Goal: Complete application form

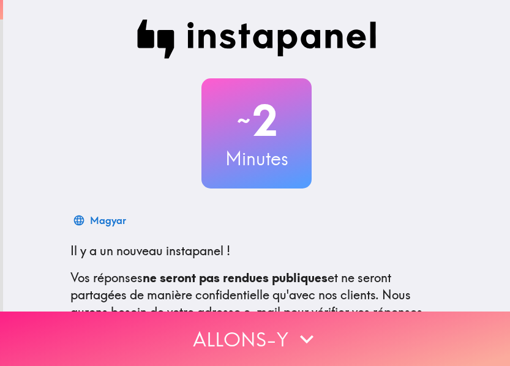
drag, startPoint x: 186, startPoint y: 317, endPoint x: 196, endPoint y: 318, distance: 10.6
click at [186, 317] on button "Allons-y" at bounding box center [255, 339] width 510 height 55
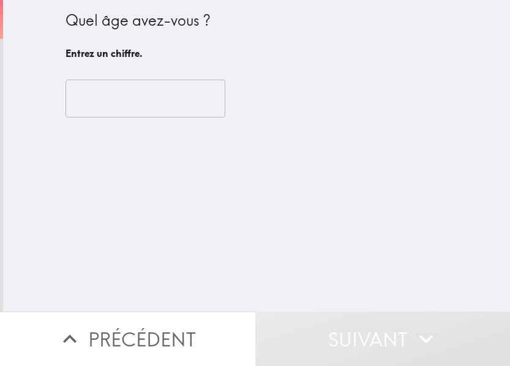
click at [86, 84] on input "number" at bounding box center [146, 99] width 160 height 38
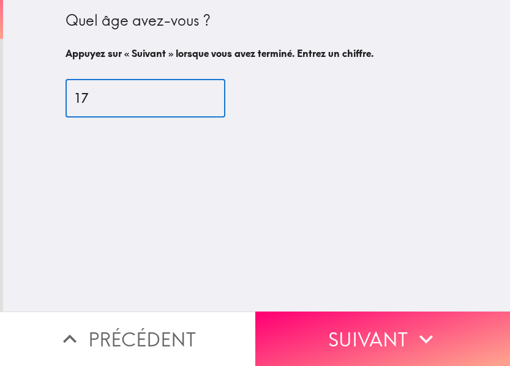
type input "17"
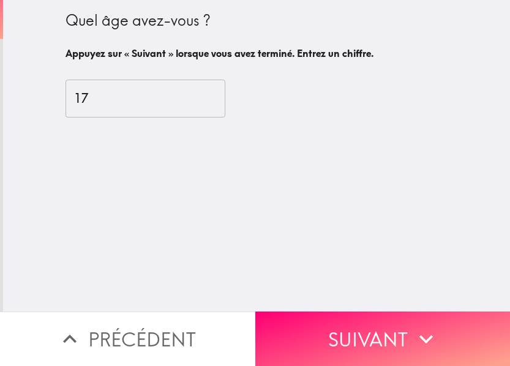
drag, startPoint x: 348, startPoint y: 333, endPoint x: 390, endPoint y: 326, distance: 42.8
click at [348, 333] on button "Suivant" at bounding box center [382, 339] width 255 height 55
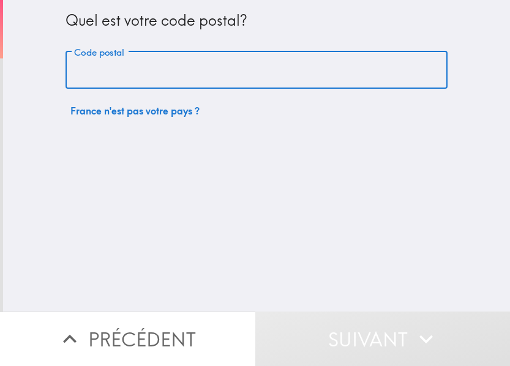
click at [164, 86] on input "Code postal" at bounding box center [257, 70] width 382 height 38
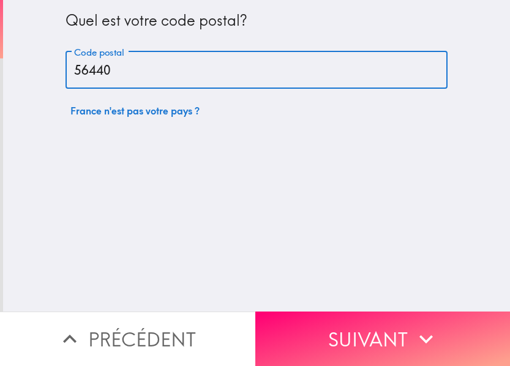
type input "56440"
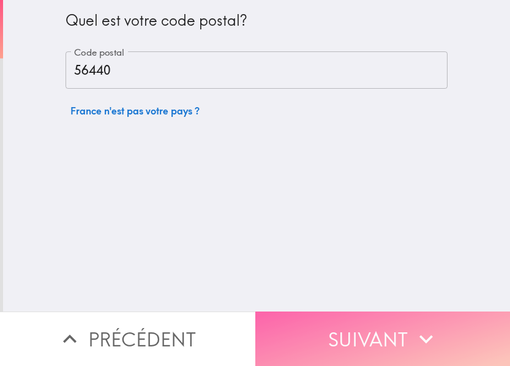
click at [420, 326] on icon "button" at bounding box center [426, 339] width 27 height 27
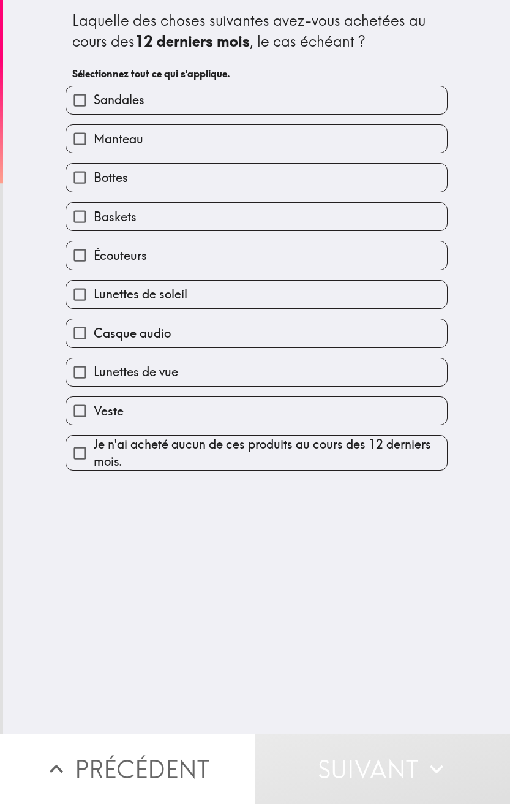
click at [134, 366] on label "Veste" at bounding box center [256, 411] width 381 height 28
click at [94, 366] on input "Veste" at bounding box center [80, 411] width 28 height 28
checkbox input "true"
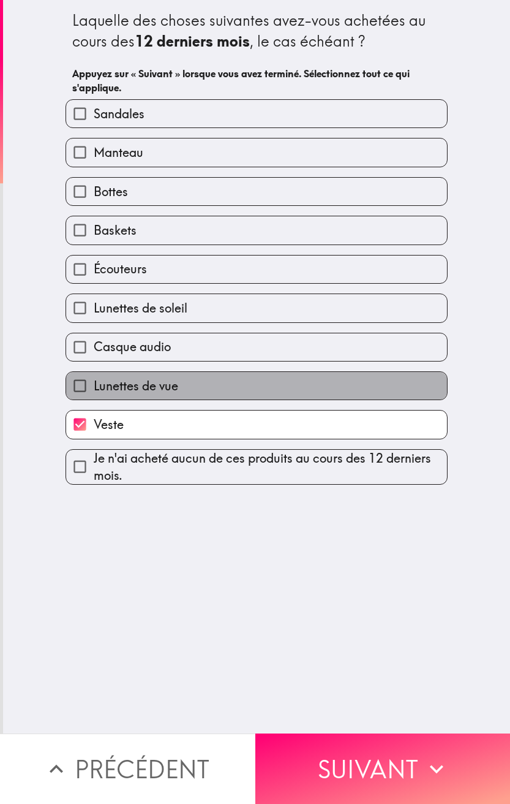
click at [143, 366] on span "Lunettes de vue" at bounding box center [136, 385] width 85 height 17
click at [94, 366] on input "Lunettes de vue" at bounding box center [80, 386] width 28 height 28
checkbox input "true"
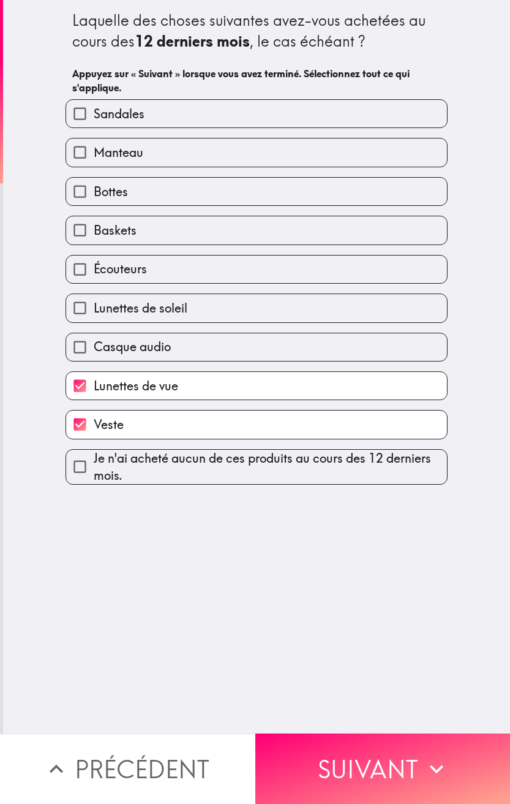
click at [142, 343] on span "Casque audio" at bounding box center [132, 346] width 77 height 17
click at [94, 343] on input "Casque audio" at bounding box center [80, 347] width 28 height 28
checkbox input "true"
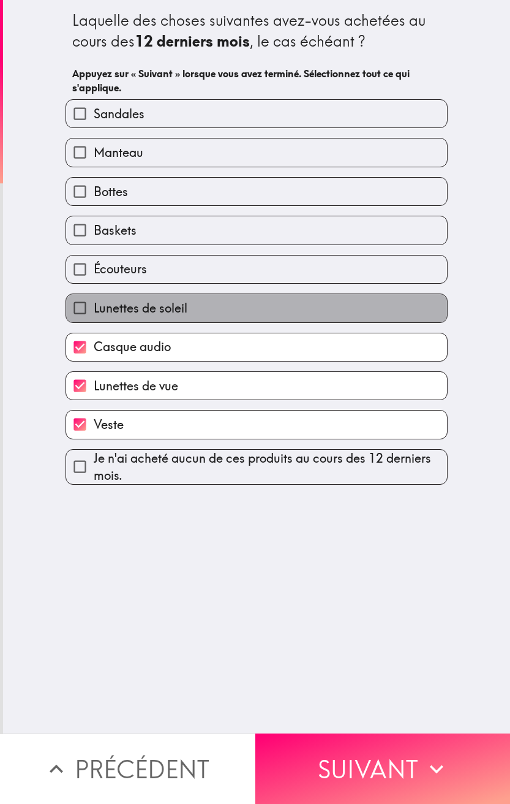
click at [139, 308] on span "Lunettes de soleil" at bounding box center [141, 307] width 94 height 17
click at [94, 308] on input "Lunettes de soleil" at bounding box center [80, 308] width 28 height 28
checkbox input "true"
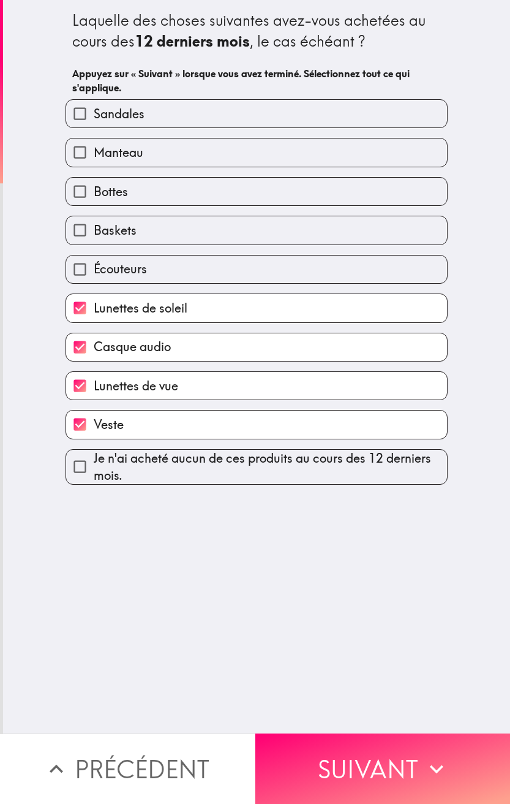
click at [135, 264] on span "Écouteurs" at bounding box center [120, 268] width 53 height 17
click at [94, 264] on input "Écouteurs" at bounding box center [80, 269] width 28 height 28
checkbox input "true"
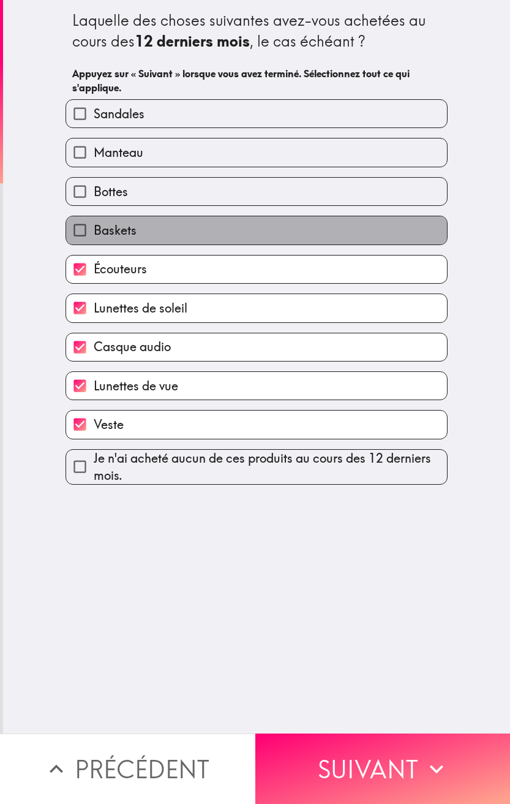
click at [126, 231] on span "Baskets" at bounding box center [115, 230] width 43 height 17
click at [94, 231] on input "Baskets" at bounding box center [80, 230] width 28 height 28
checkbox input "true"
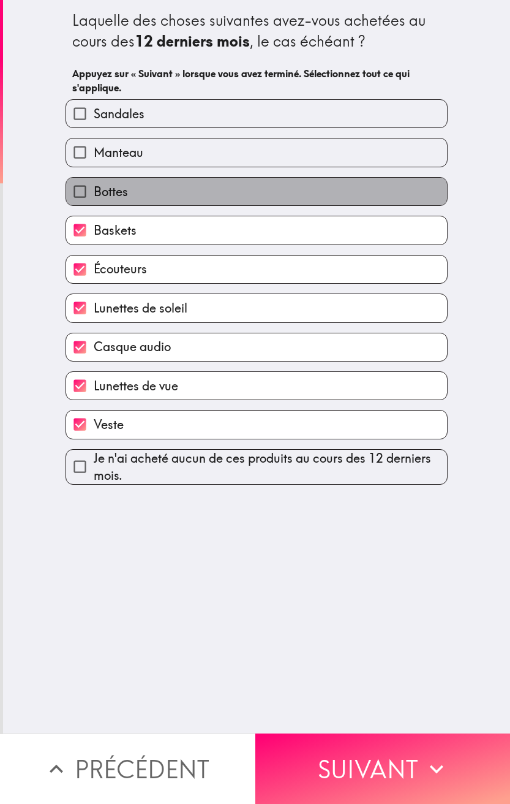
click at [117, 189] on span "Bottes" at bounding box center [111, 191] width 34 height 17
click at [94, 189] on input "Bottes" at bounding box center [80, 192] width 28 height 28
checkbox input "true"
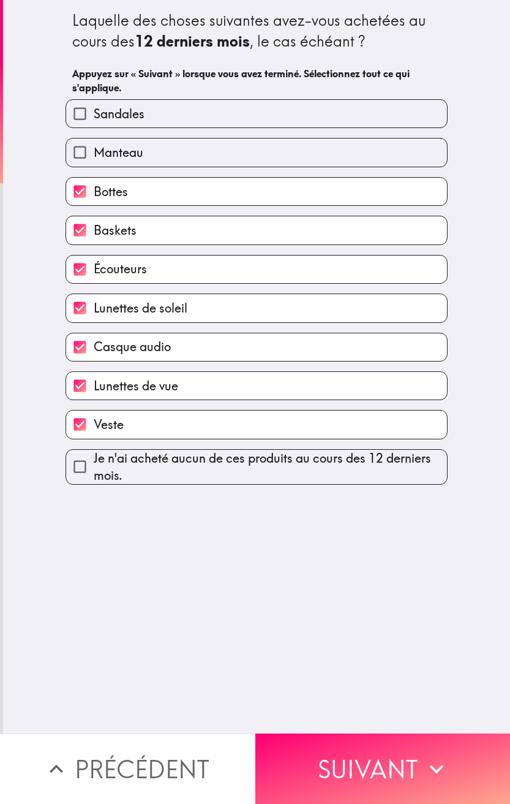
click at [113, 146] on span "Manteau" at bounding box center [119, 152] width 50 height 17
click at [94, 146] on input "Manteau" at bounding box center [80, 152] width 28 height 28
checkbox input "true"
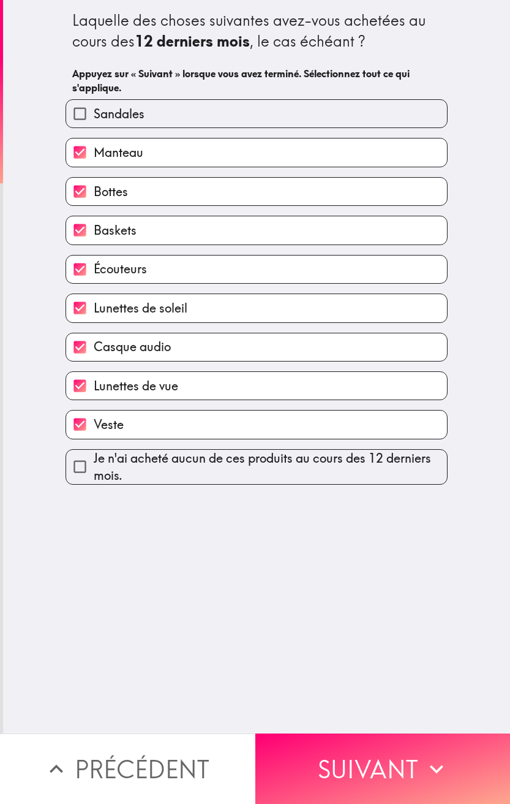
click at [112, 108] on span "Sandales" at bounding box center [119, 113] width 51 height 17
click at [94, 108] on input "Sandales" at bounding box center [80, 114] width 28 height 28
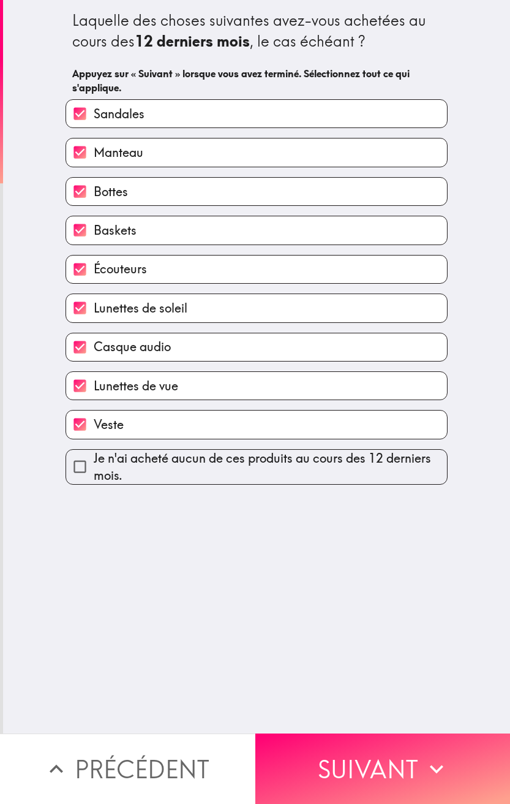
click at [122, 113] on span "Sandales" at bounding box center [119, 113] width 51 height 17
click at [94, 113] on input "Sandales" at bounding box center [80, 114] width 28 height 28
checkbox input "false"
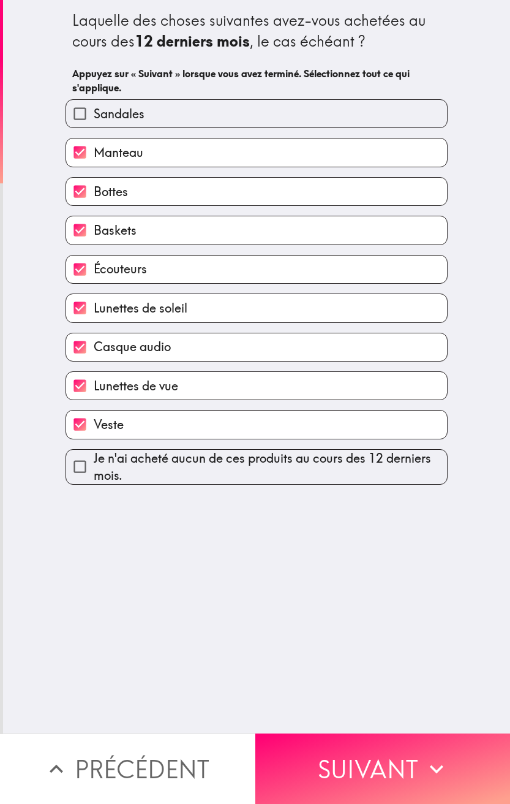
click at [119, 340] on span "Casque audio" at bounding box center [132, 346] width 77 height 17
click at [94, 340] on input "Casque audio" at bounding box center [80, 347] width 28 height 28
checkbox input "false"
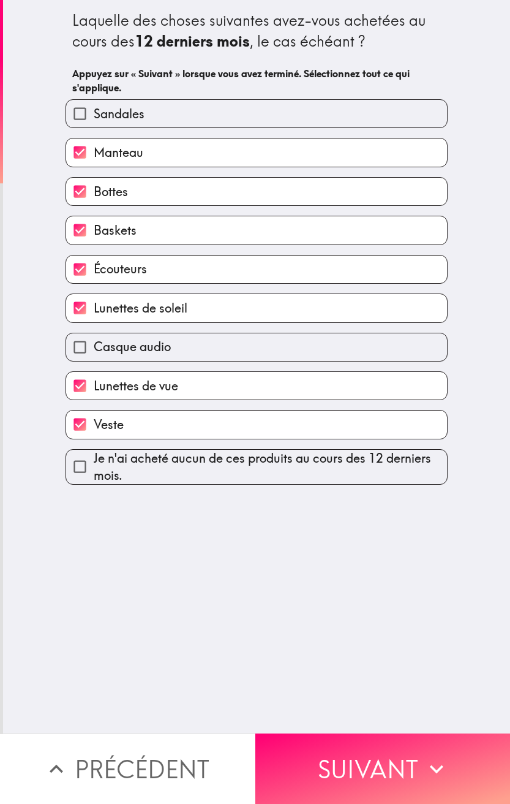
click at [118, 366] on label "Veste" at bounding box center [256, 424] width 381 height 28
click at [94, 366] on input "Veste" at bounding box center [80, 424] width 28 height 28
checkbox input "false"
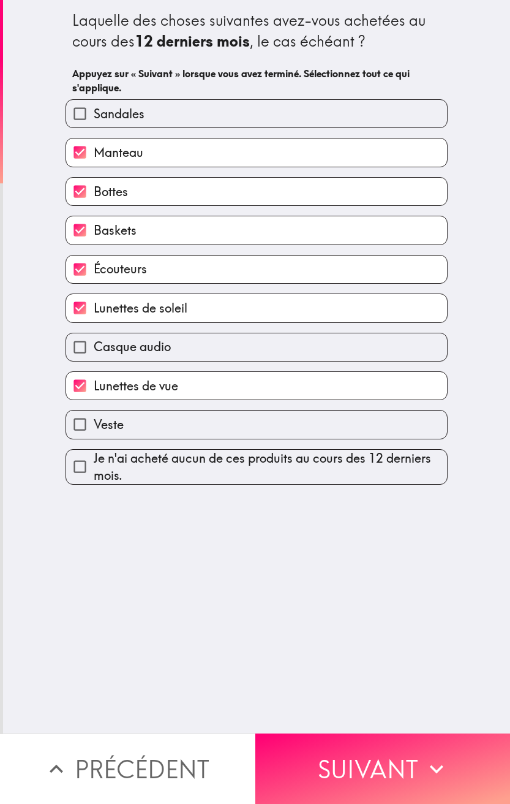
drag, startPoint x: 384, startPoint y: 747, endPoint x: 378, endPoint y: 736, distance: 12.3
click at [384, 366] on button "Suivant" at bounding box center [382, 768] width 255 height 70
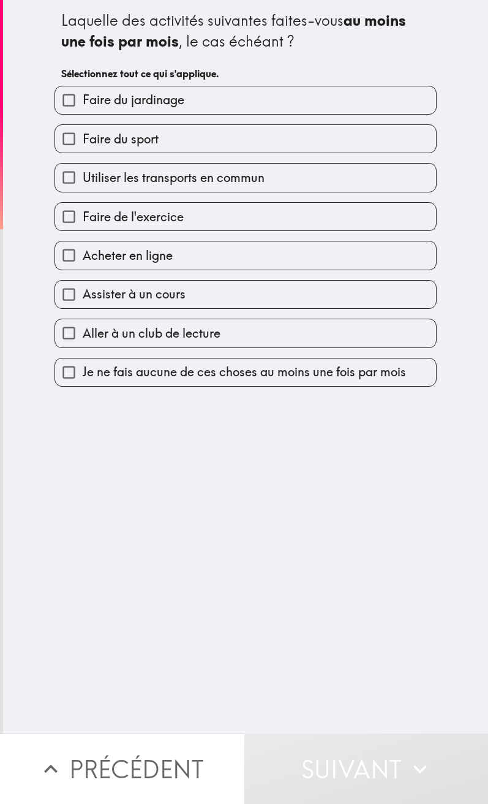
click at [165, 107] on span "Faire du jardinage" at bounding box center [134, 99] width 102 height 17
click at [83, 107] on input "Faire du jardinage" at bounding box center [69, 100] width 28 height 28
checkbox input "true"
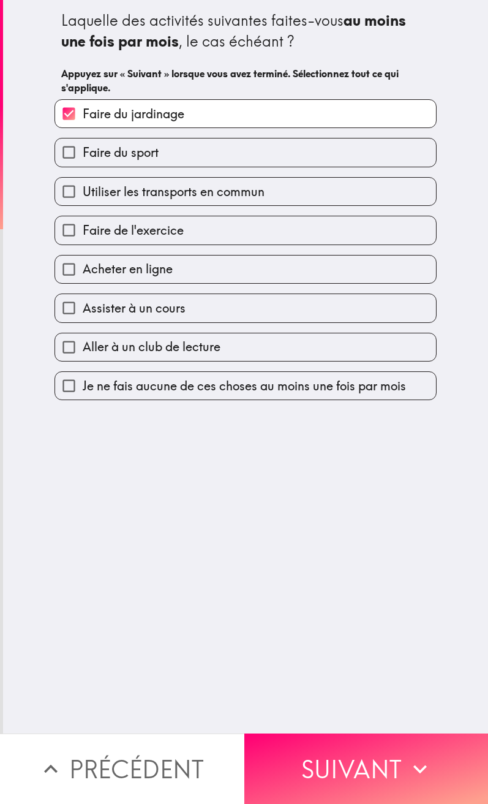
click at [152, 157] on label "Faire du sport" at bounding box center [245, 152] width 381 height 28
click at [83, 157] on input "Faire du sport" at bounding box center [69, 152] width 28 height 28
checkbox input "true"
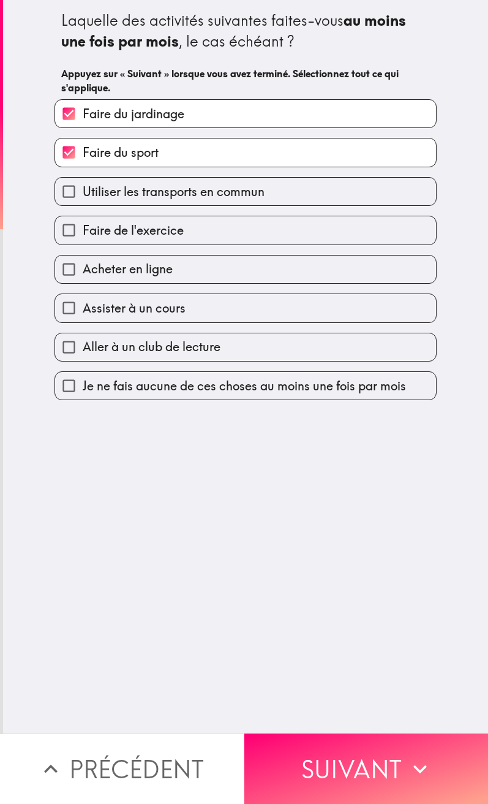
click at [149, 194] on span "Utiliser les transports en commun" at bounding box center [174, 191] width 182 height 17
click at [83, 194] on input "Utiliser les transports en commun" at bounding box center [69, 192] width 28 height 28
checkbox input "true"
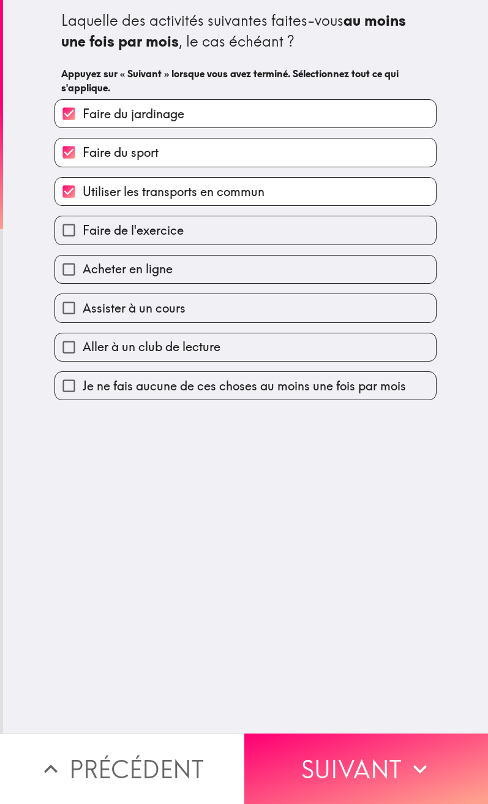
click at [145, 228] on span "Faire de l'exercice" at bounding box center [133, 230] width 101 height 17
click at [83, 228] on input "Faire de l'exercice" at bounding box center [69, 230] width 28 height 28
checkbox input "true"
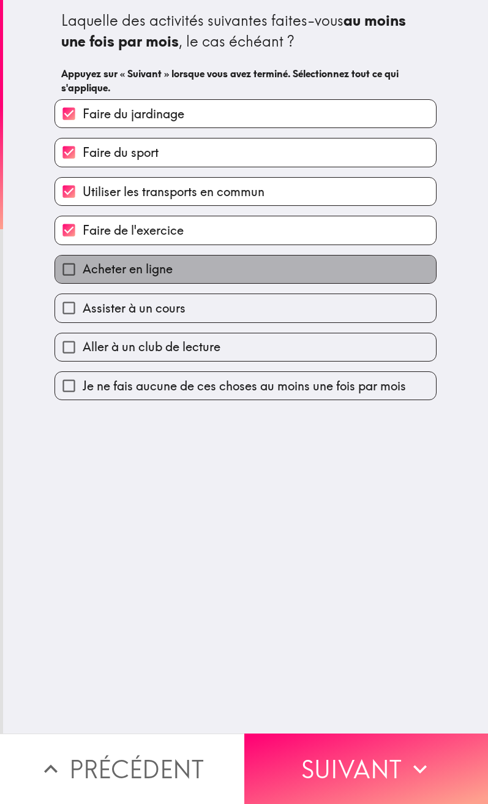
click at [144, 264] on span "Acheter en ligne" at bounding box center [128, 268] width 90 height 17
click at [83, 264] on input "Acheter en ligne" at bounding box center [69, 269] width 28 height 28
checkbox input "true"
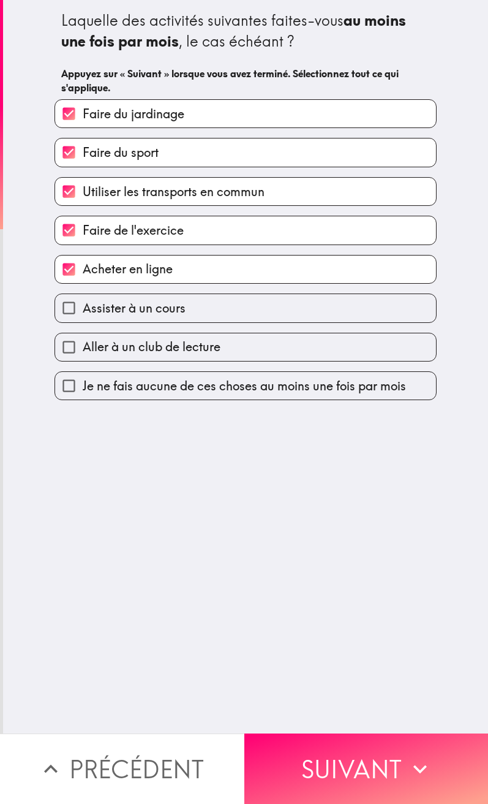
click at [144, 311] on span "Assister à un cours" at bounding box center [134, 307] width 103 height 17
click at [83, 311] on input "Assister à un cours" at bounding box center [69, 308] width 28 height 28
checkbox input "true"
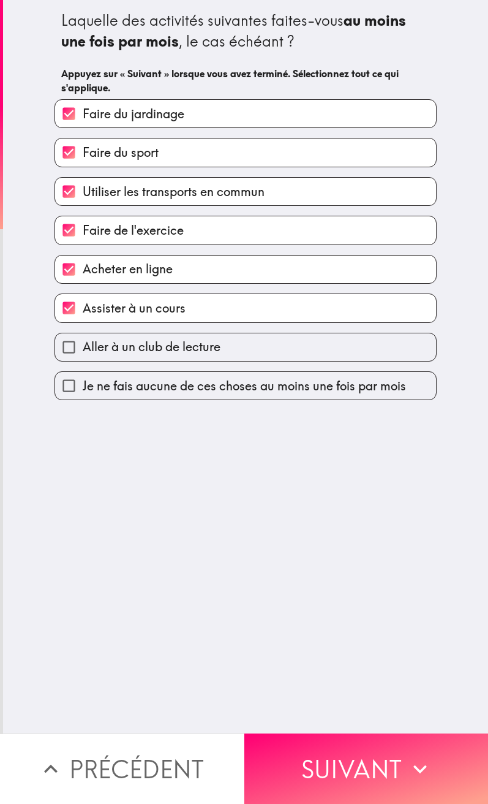
click at [146, 345] on span "Aller à un club de lecture" at bounding box center [152, 346] width 138 height 17
click at [83, 345] on input "Aller à un club de lecture" at bounding box center [69, 347] width 28 height 28
checkbox input "true"
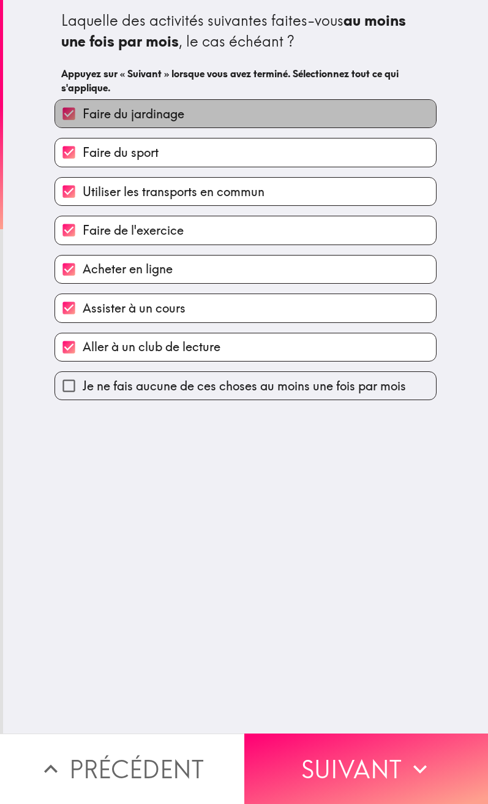
click at [125, 121] on span "Faire du jardinage" at bounding box center [134, 113] width 102 height 17
click at [83, 121] on input "Faire du jardinage" at bounding box center [69, 114] width 28 height 28
checkbox input "false"
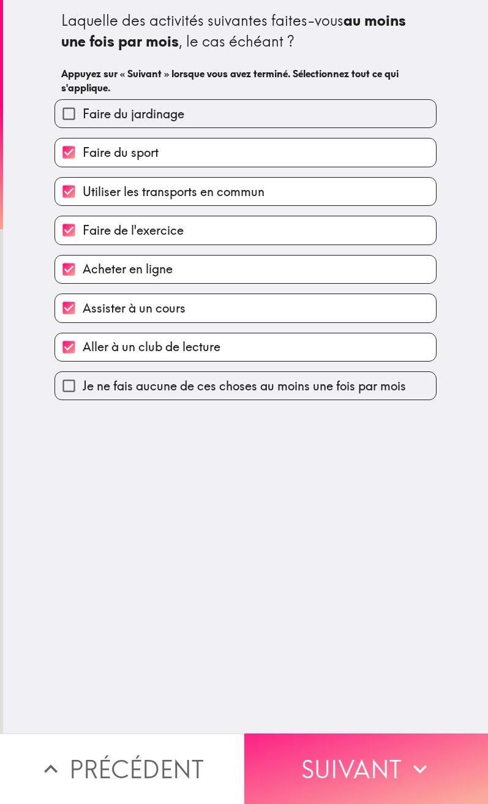
click at [349, 366] on button "Suivant" at bounding box center [366, 768] width 244 height 70
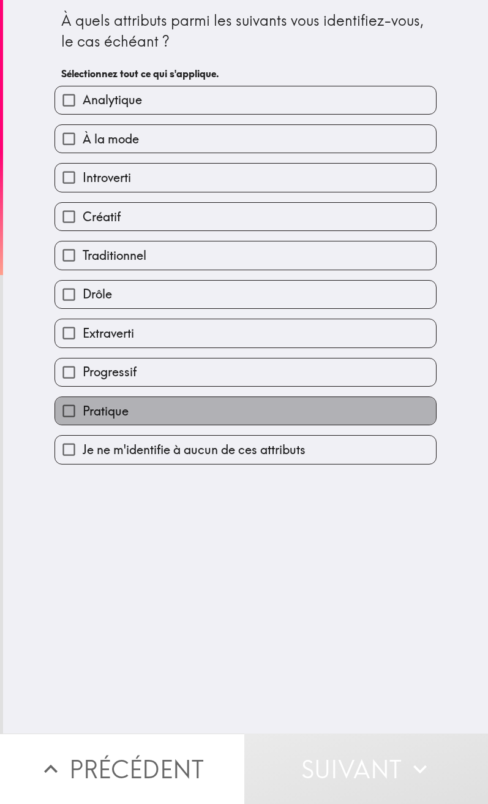
drag, startPoint x: 138, startPoint y: 411, endPoint x: 149, endPoint y: 396, distance: 18.4
click at [138, 366] on label "Pratique" at bounding box center [245, 411] width 381 height 28
click at [83, 366] on input "Pratique" at bounding box center [69, 411] width 28 height 28
checkbox input "true"
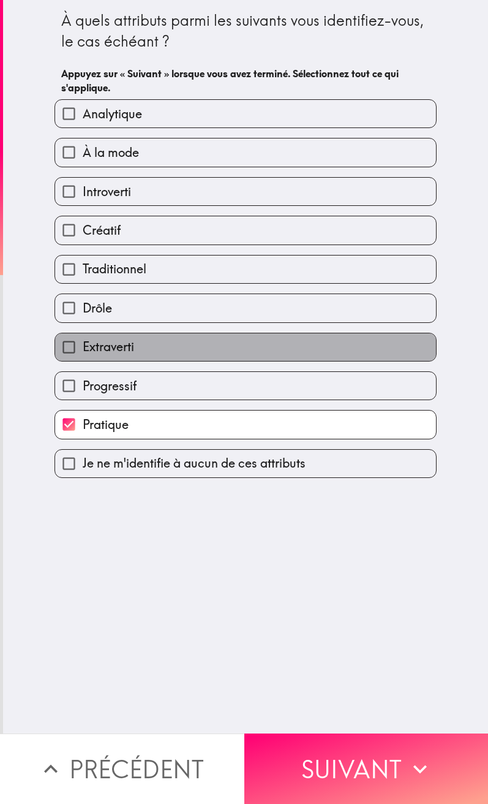
click at [127, 347] on label "Extraverti" at bounding box center [245, 347] width 381 height 28
click at [83, 347] on input "Extraverti" at bounding box center [69, 347] width 28 height 28
checkbox input "true"
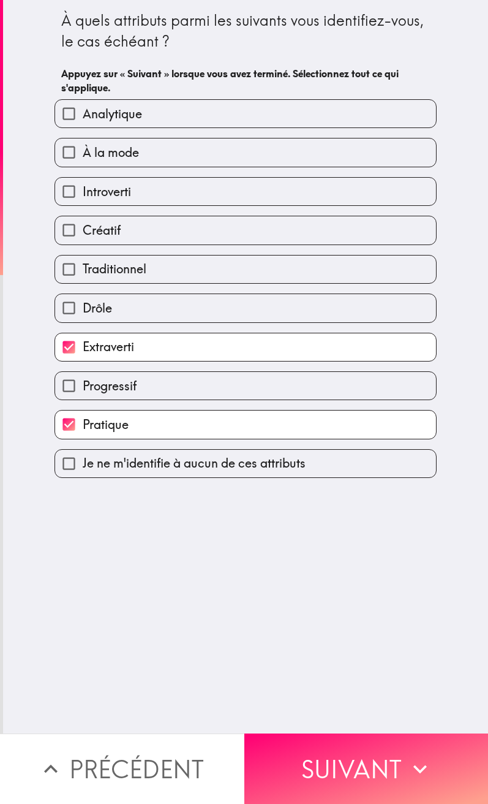
drag, startPoint x: 130, startPoint y: 230, endPoint x: 113, endPoint y: 181, distance: 51.9
click at [130, 230] on label "Créatif" at bounding box center [245, 230] width 381 height 28
click at [83, 230] on input "Créatif" at bounding box center [69, 230] width 28 height 28
checkbox input "true"
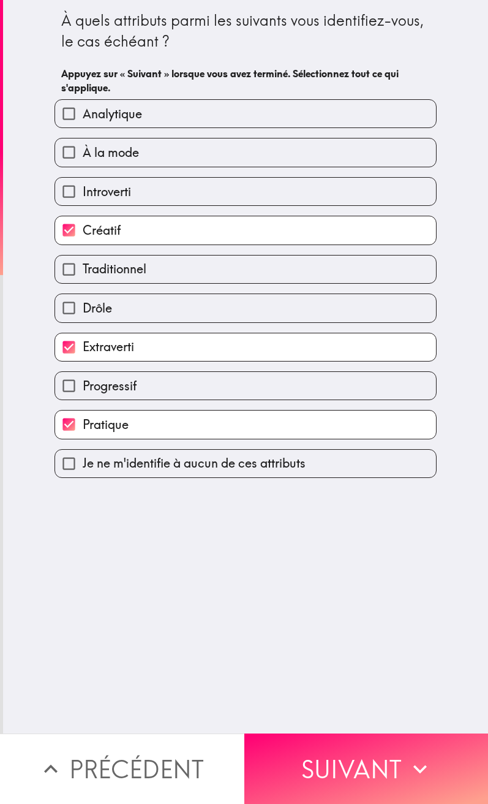
click at [99, 150] on span "À la mode" at bounding box center [111, 152] width 56 height 17
click at [83, 150] on input "À la mode" at bounding box center [69, 152] width 28 height 28
checkbox input "true"
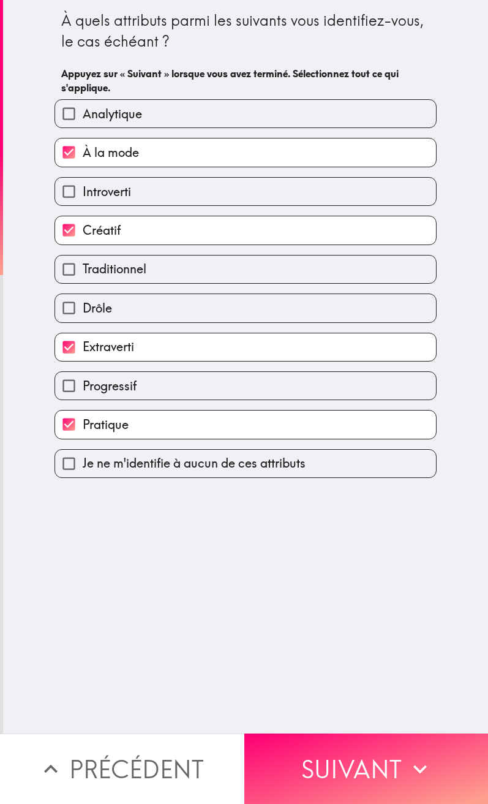
click at [98, 129] on div "À la mode" at bounding box center [241, 147] width 392 height 39
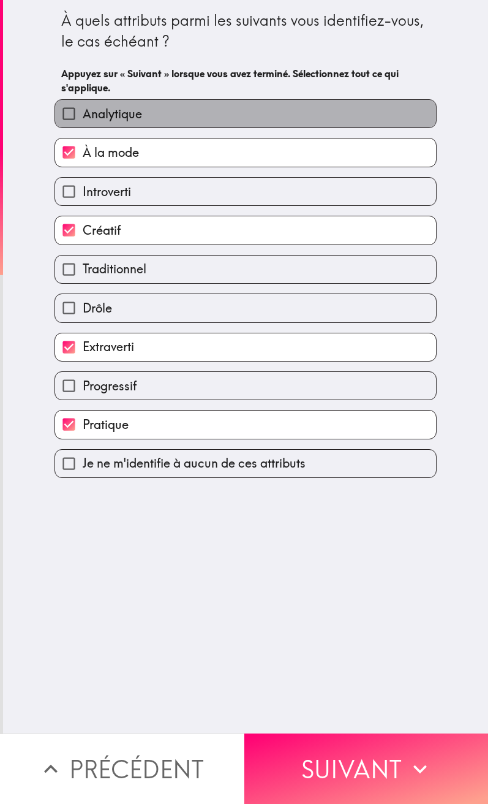
click at [96, 121] on span "Analytique" at bounding box center [112, 113] width 59 height 17
click at [83, 121] on input "Analytique" at bounding box center [69, 114] width 28 height 28
checkbox input "true"
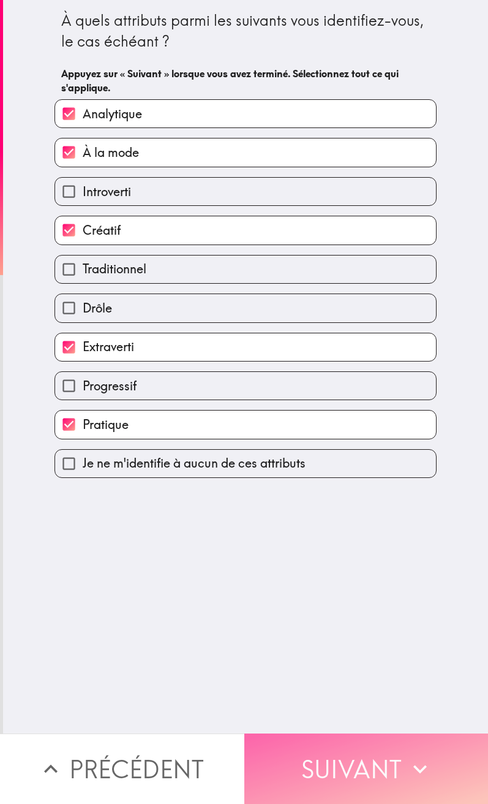
click at [354, 366] on button "Suivant" at bounding box center [366, 768] width 244 height 70
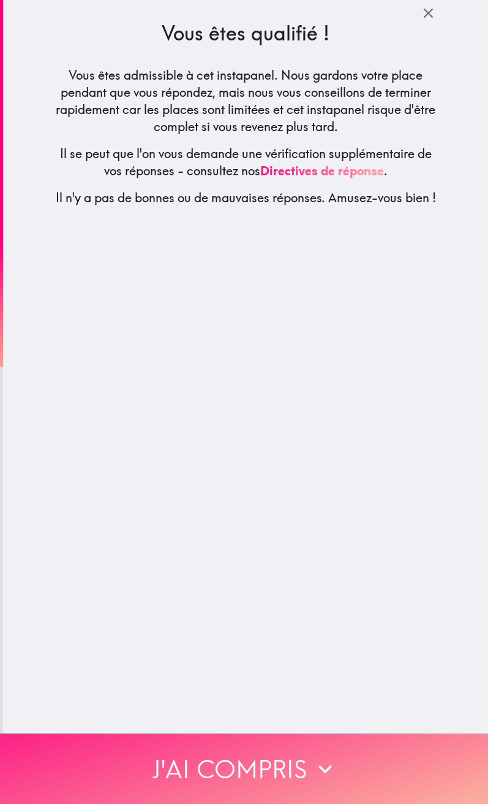
click at [273, 366] on button "J'ai compris" at bounding box center [244, 768] width 488 height 70
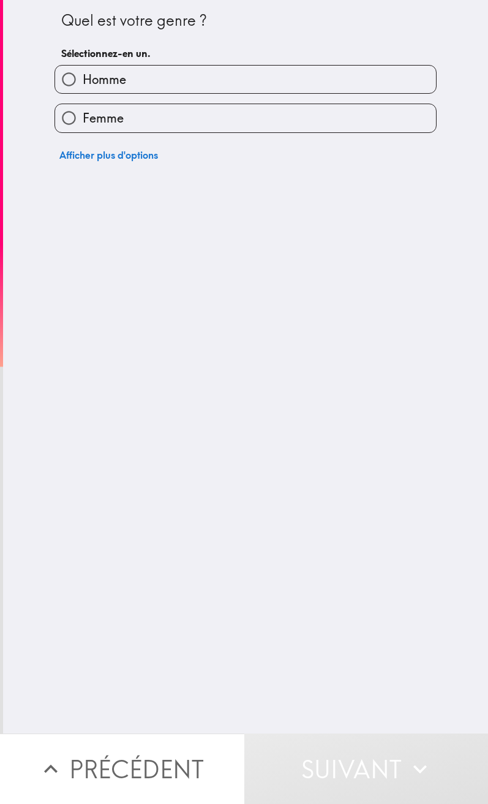
click at [192, 87] on label "Homme" at bounding box center [245, 80] width 381 height 28
click at [83, 87] on input "Homme" at bounding box center [69, 80] width 28 height 28
radio input "true"
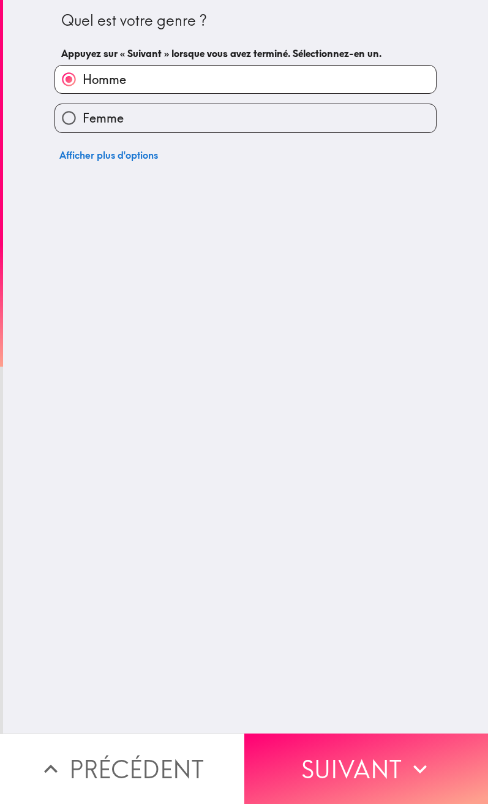
drag, startPoint x: 395, startPoint y: 745, endPoint x: 392, endPoint y: 706, distance: 39.9
click at [395, 366] on button "Suivant" at bounding box center [366, 768] width 244 height 70
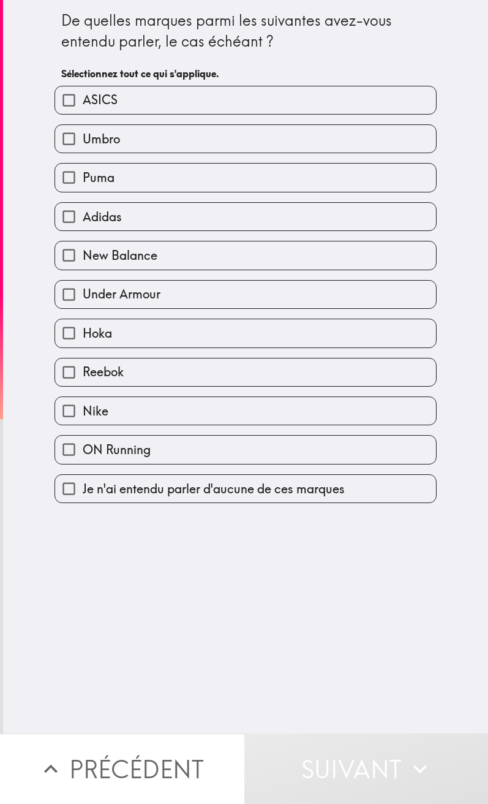
click at [178, 325] on label "Hoka" at bounding box center [245, 333] width 381 height 28
click at [83, 325] on input "Hoka" at bounding box center [69, 333] width 28 height 28
checkbox input "true"
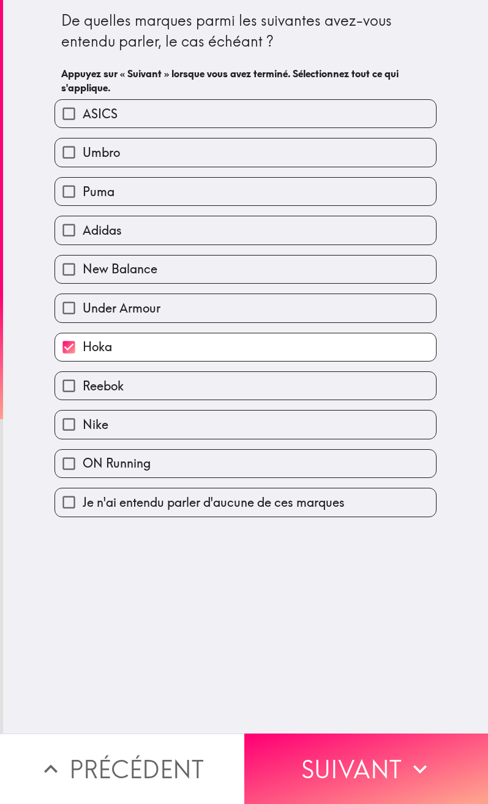
click at [173, 304] on label "Under Armour" at bounding box center [245, 308] width 381 height 28
click at [83, 304] on input "Under Armour" at bounding box center [69, 308] width 28 height 28
checkbox input "true"
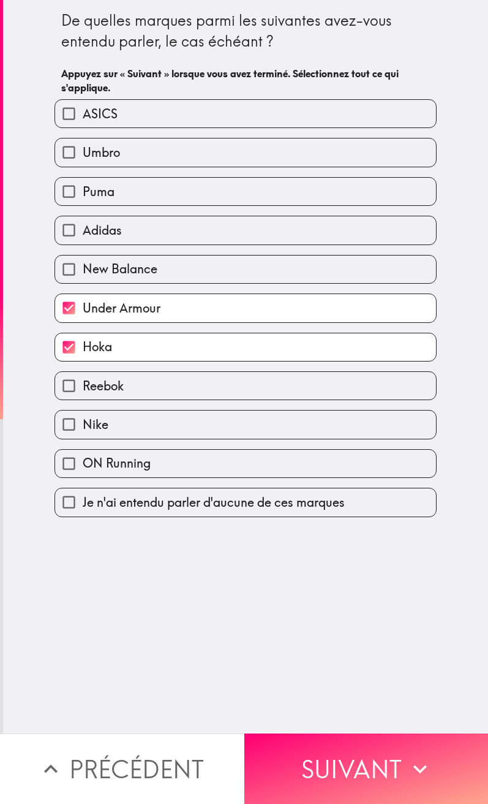
click at [154, 219] on label "Adidas" at bounding box center [245, 230] width 381 height 28
click at [83, 219] on input "Adidas" at bounding box center [69, 230] width 28 height 28
checkbox input "true"
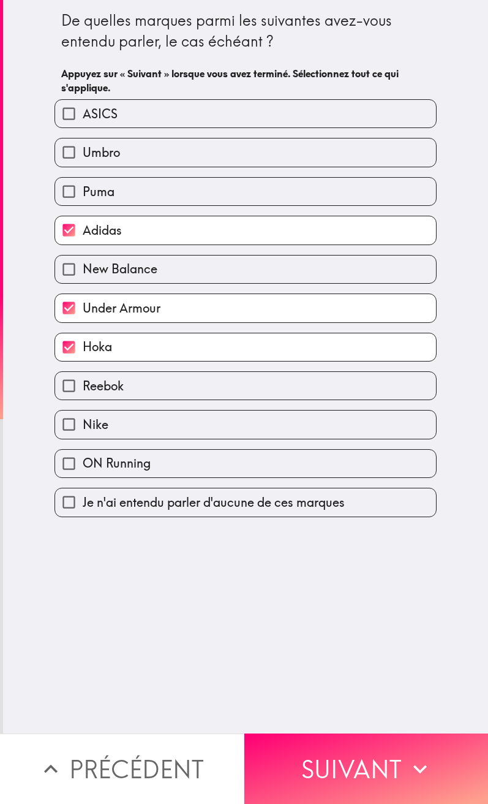
click at [151, 198] on label "Puma" at bounding box center [245, 192] width 381 height 28
click at [83, 198] on input "Puma" at bounding box center [69, 192] width 28 height 28
checkbox input "true"
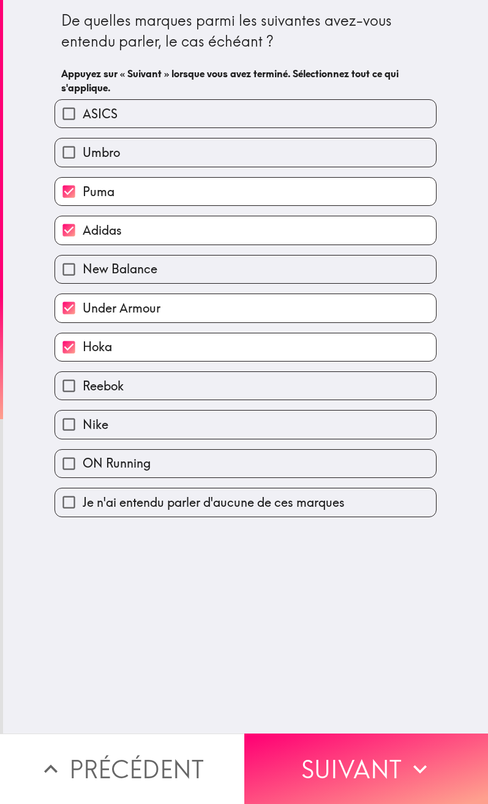
click at [146, 161] on label "Umbro" at bounding box center [245, 152] width 381 height 28
click at [83, 161] on input "Umbro" at bounding box center [69, 152] width 28 height 28
checkbox input "true"
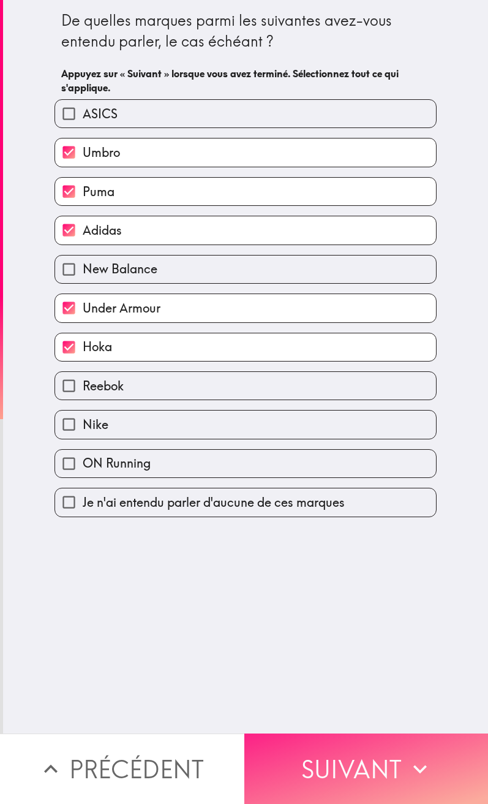
drag, startPoint x: 374, startPoint y: 769, endPoint x: 347, endPoint y: 648, distance: 123.6
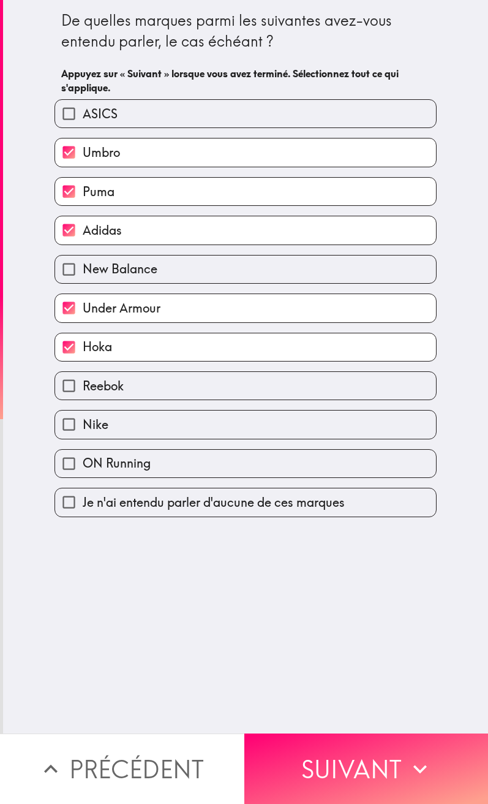
click at [374, 366] on button "Suivant" at bounding box center [366, 768] width 244 height 70
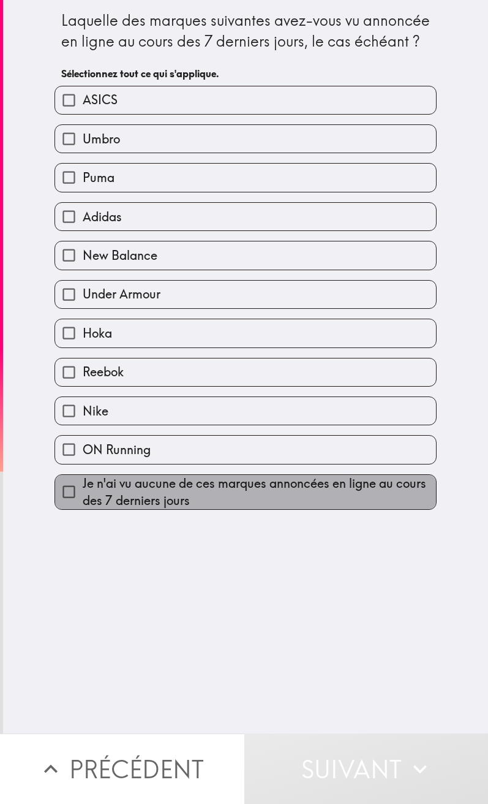
click at [182, 366] on span "Je n'ai vu aucune de ces marques annoncées en ligne au cours des 7 derniers jou…" at bounding box center [259, 492] width 353 height 34
click at [83, 366] on input "Je n'ai vu aucune de ces marques annoncées en ligne au cours des 7 derniers jou…" at bounding box center [69, 492] width 28 height 28
checkbox input "true"
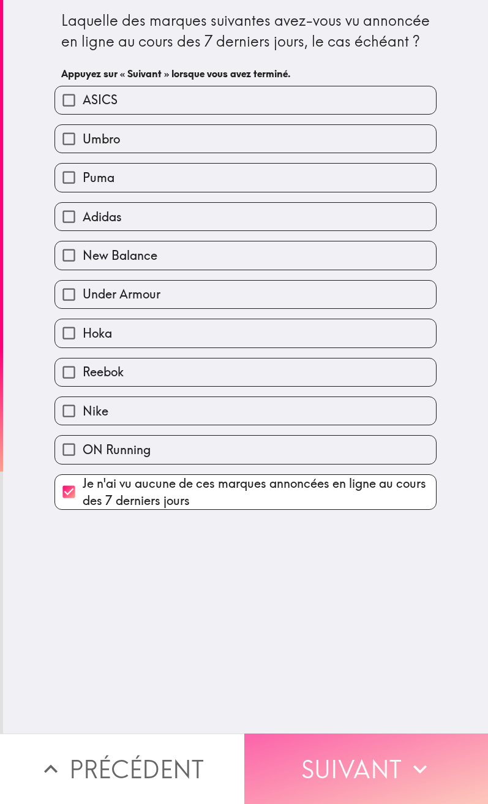
click at [369, 366] on button "Suivant" at bounding box center [366, 768] width 244 height 70
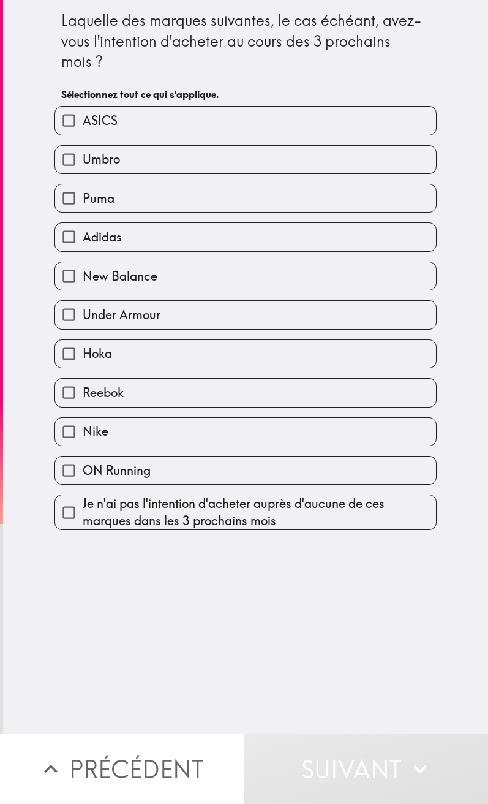
click at [170, 366] on label "Reebok" at bounding box center [245, 392] width 381 height 28
click at [83, 366] on input "Reebok" at bounding box center [69, 392] width 28 height 28
checkbox input "true"
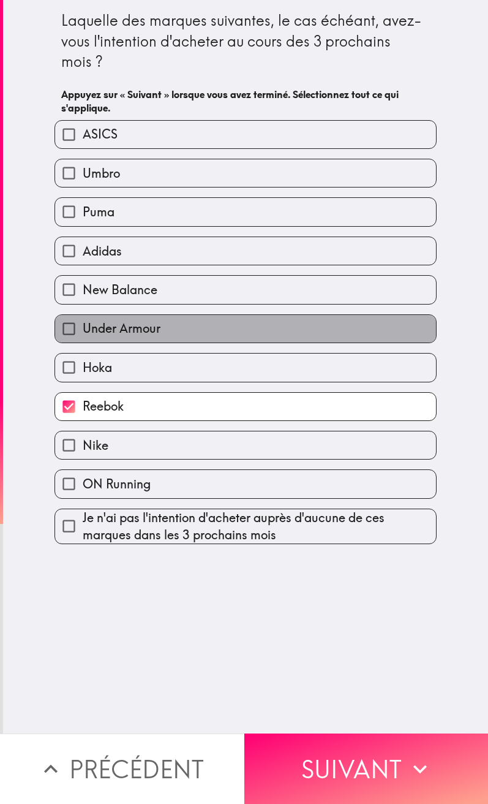
click at [149, 327] on span "Under Armour" at bounding box center [122, 328] width 78 height 17
click at [83, 327] on input "Under Armour" at bounding box center [69, 329] width 28 height 28
checkbox input "true"
click at [139, 294] on span "New Balance" at bounding box center [120, 289] width 75 height 17
click at [83, 294] on input "New Balance" at bounding box center [69, 290] width 28 height 28
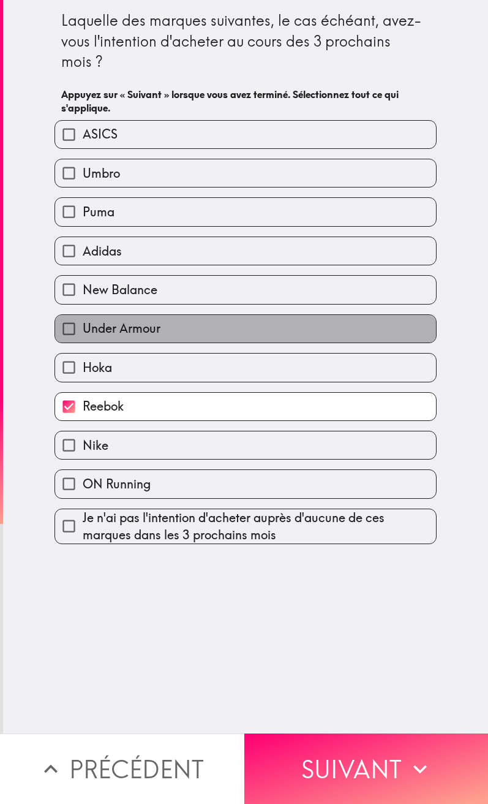
checkbox input "true"
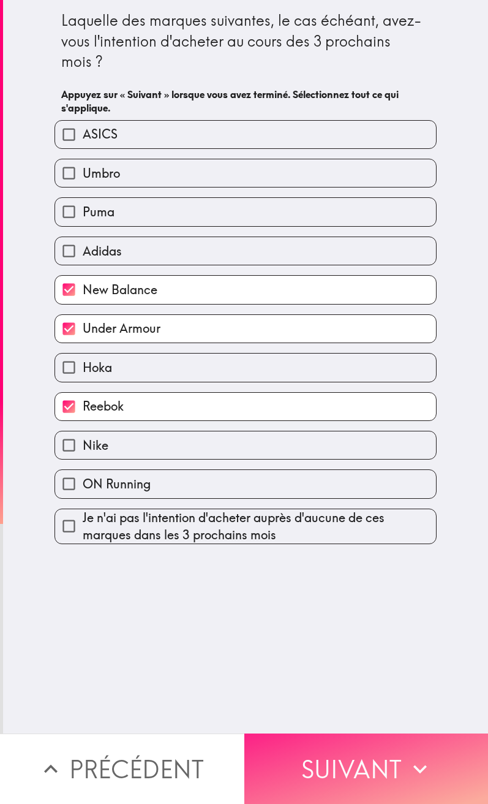
click at [324, 366] on button "Suivant" at bounding box center [366, 768] width 244 height 70
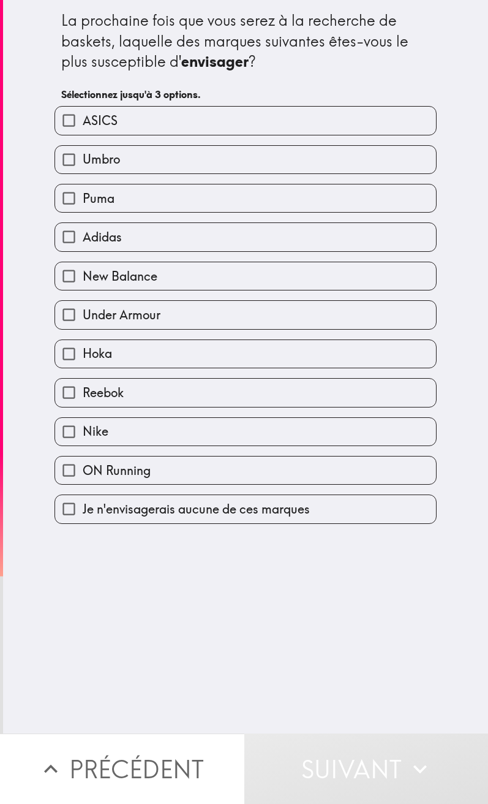
click at [193, 293] on div "Under Armour" at bounding box center [241, 309] width 392 height 39
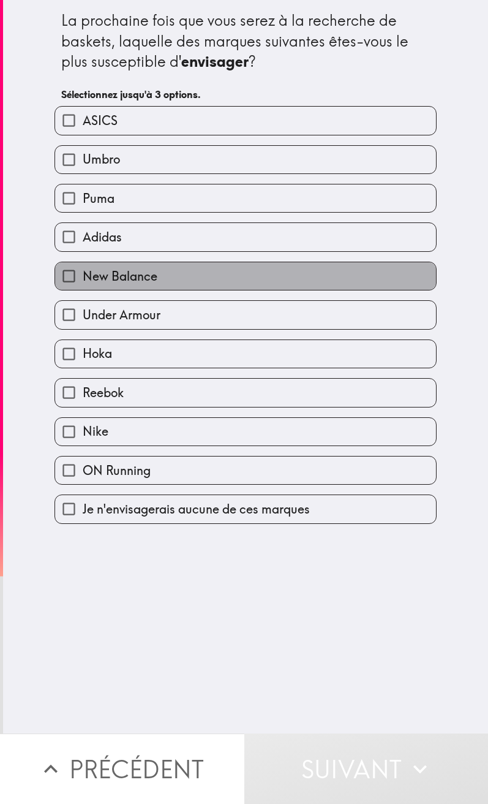
click at [154, 289] on label "New Balance" at bounding box center [245, 276] width 381 height 28
click at [83, 289] on input "New Balance" at bounding box center [69, 276] width 28 height 28
checkbox input "true"
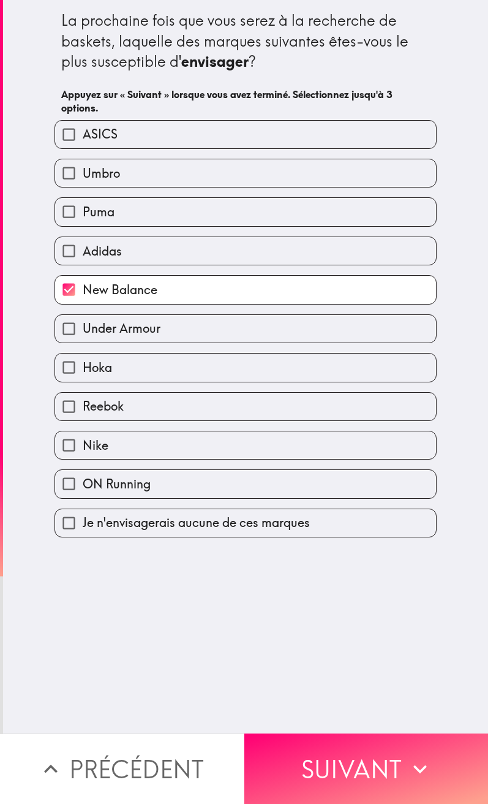
click at [143, 212] on label "Puma" at bounding box center [245, 212] width 381 height 28
click at [83, 212] on input "Puma" at bounding box center [69, 212] width 28 height 28
checkbox input "true"
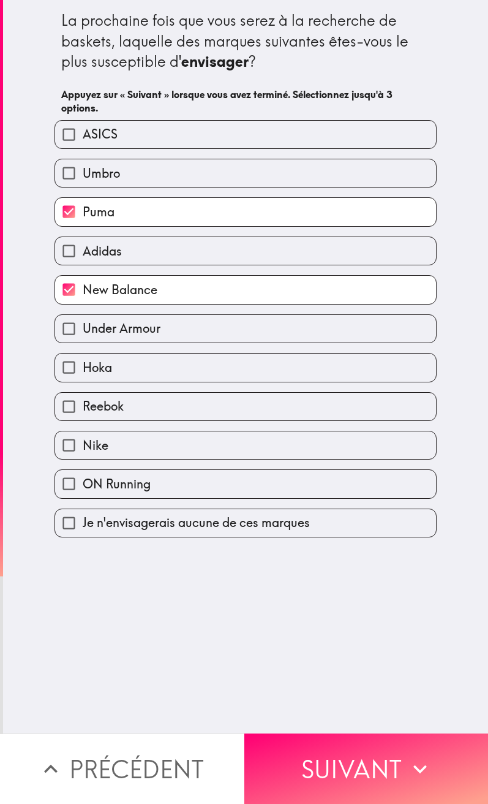
click at [146, 184] on label "Umbro" at bounding box center [245, 173] width 381 height 28
click at [83, 184] on input "Umbro" at bounding box center [69, 173] width 28 height 28
checkbox input "true"
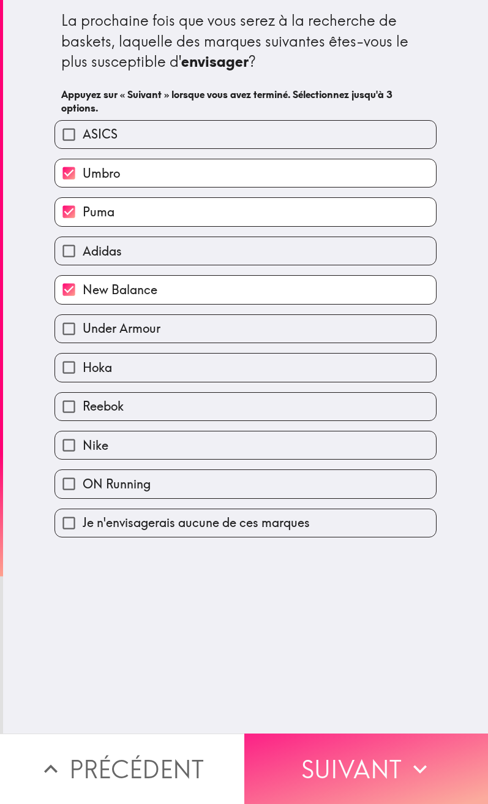
click at [341, 366] on button "Suivant" at bounding box center [366, 768] width 244 height 70
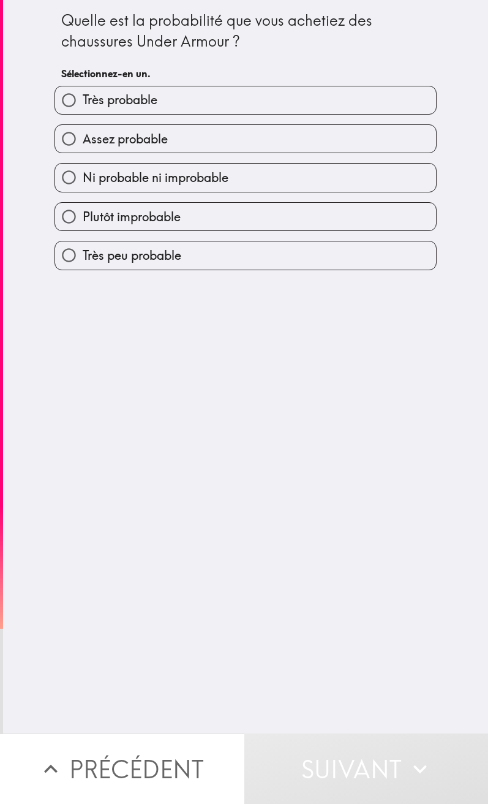
click at [247, 187] on label "Ni probable ni improbable" at bounding box center [245, 178] width 381 height 28
click at [83, 187] on input "Ni probable ni improbable" at bounding box center [69, 178] width 28 height 28
radio input "true"
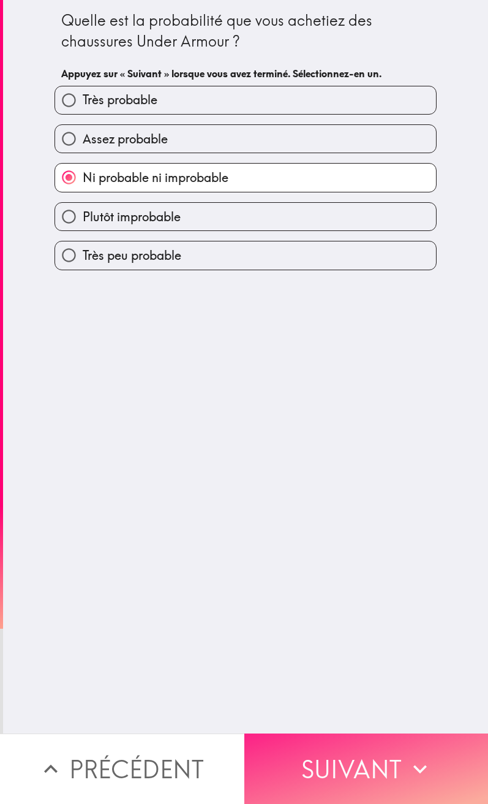
click at [374, 366] on button "Suivant" at bounding box center [366, 768] width 244 height 70
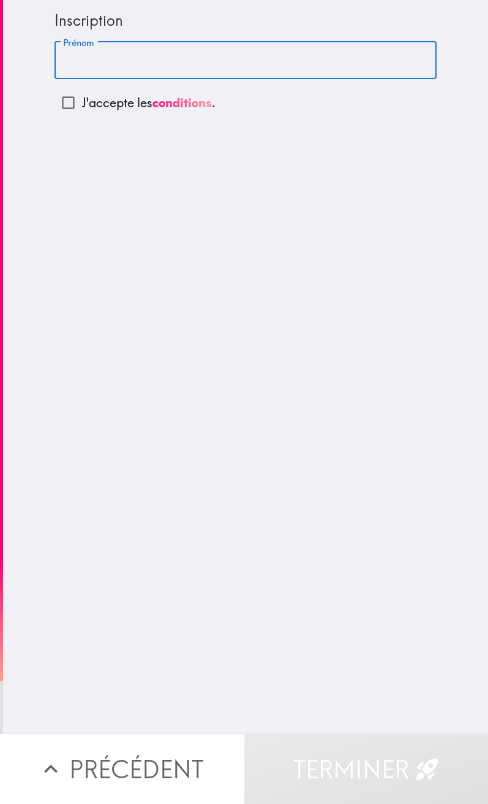
click at [207, 51] on input "Prénom" at bounding box center [246, 61] width 382 height 38
type input "[PERSON_NAME]"
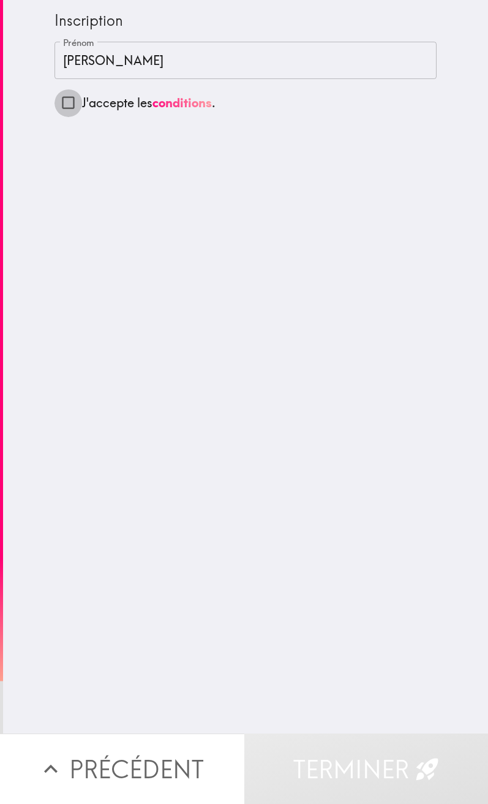
click at [63, 102] on input "J'accepte les conditions ." at bounding box center [69, 103] width 28 height 28
checkbox input "true"
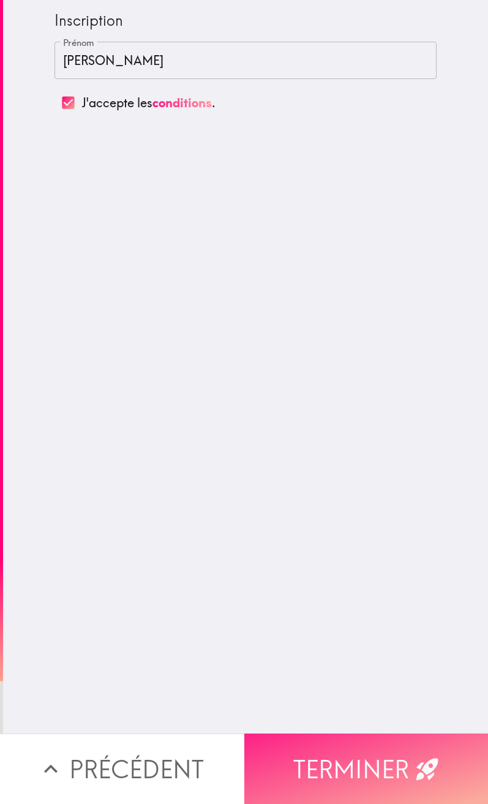
click at [404, 366] on button "Terminer" at bounding box center [366, 768] width 244 height 70
